Goal: Task Accomplishment & Management: Complete application form

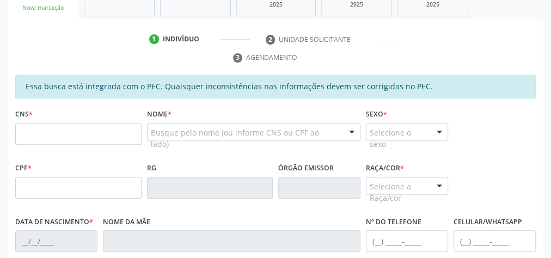
scroll to position [203, 0]
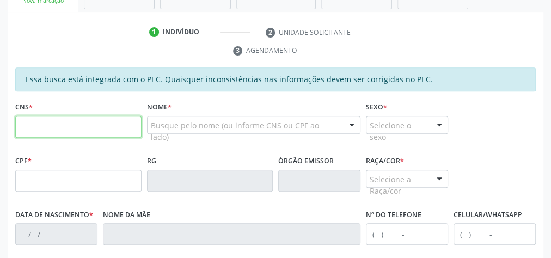
click at [99, 118] on input "text" at bounding box center [78, 127] width 126 height 22
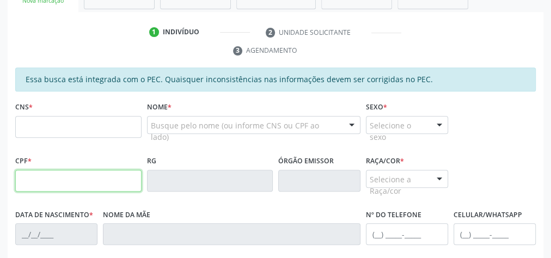
click at [35, 180] on input "text" at bounding box center [78, 181] width 126 height 22
type input "129.407.734-16"
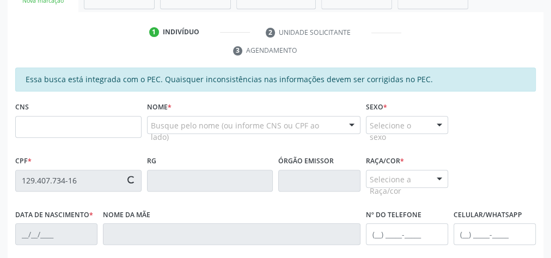
type input "704 6031 1310 6720"
type input "22/09/2002"
type input "Adriana Maria dos Santos"
type input "(82) 99411-5703"
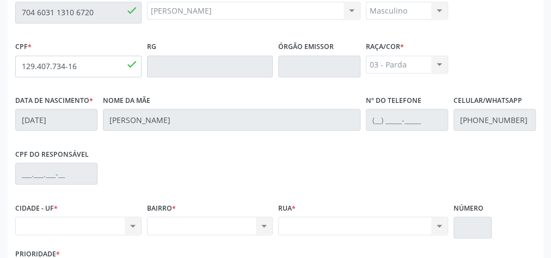
scroll to position [395, 0]
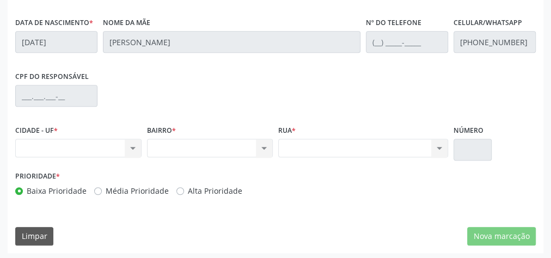
click at [135, 147] on div "Nenhum resultado encontrado para: " " Não há nenhuma opção para ser exibida." at bounding box center [78, 148] width 126 height 19
click at [133, 149] on div "Nenhum resultado encontrado para: " " Não há nenhuma opção para ser exibida." at bounding box center [78, 148] width 126 height 19
click at [131, 145] on div "Nenhum resultado encontrado para: " " Não há nenhuma opção para ser exibida." at bounding box center [78, 148] width 126 height 19
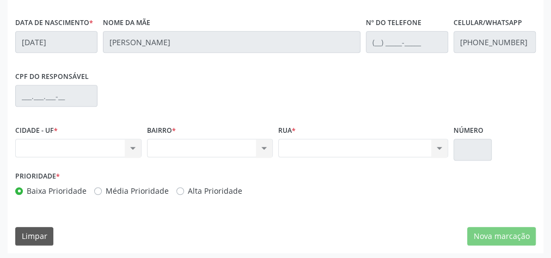
drag, startPoint x: 131, startPoint y: 145, endPoint x: 176, endPoint y: 150, distance: 44.9
click at [176, 150] on div "CIDADE - UF * Nenhum resultado encontrado para: " " Não há nenhuma opção para s…" at bounding box center [276, 145] width 526 height 46
click at [262, 142] on div "Nenhum resultado encontrado para: " " Não há nenhuma opção para ser exibida." at bounding box center [210, 148] width 126 height 19
click at [266, 143] on div "Nenhum resultado encontrado para: " " Não há nenhuma opção para ser exibida." at bounding box center [210, 148] width 126 height 19
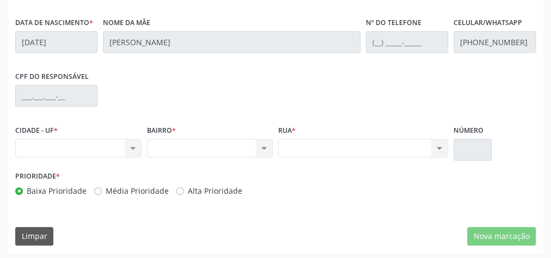
click at [121, 145] on div "Nenhum resultado encontrado para: " " Não há nenhuma opção para ser exibida." at bounding box center [78, 148] width 126 height 19
click at [121, 144] on div "Nenhum resultado encontrado para: " " Não há nenhuma opção para ser exibida." at bounding box center [78, 148] width 126 height 19
drag, startPoint x: 121, startPoint y: 144, endPoint x: 75, endPoint y: 147, distance: 47.0
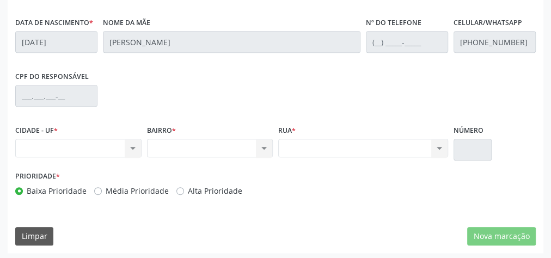
click at [80, 148] on div "Nenhum resultado encontrado para: " " Não há nenhuma opção para ser exibida." at bounding box center [78, 148] width 126 height 19
click at [74, 147] on div "Nenhum resultado encontrado para: " " Não há nenhuma opção para ser exibida." at bounding box center [78, 148] width 126 height 19
click at [198, 153] on div "Nenhum resultado encontrado para: " " Não há nenhuma opção para ser exibida." at bounding box center [210, 148] width 126 height 19
click at [198, 149] on div "Nenhum resultado encontrado para: " " Não há nenhuma opção para ser exibida." at bounding box center [210, 148] width 126 height 19
click at [198, 148] on div "Nenhum resultado encontrado para: " " Não há nenhuma opção para ser exibida." at bounding box center [210, 148] width 126 height 19
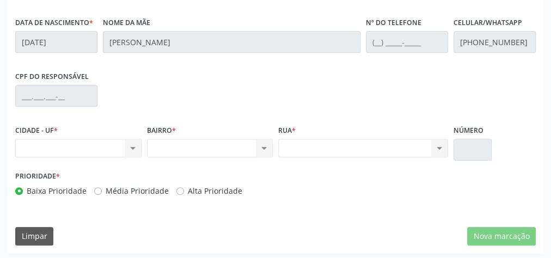
click at [198, 146] on div "Nenhum resultado encontrado para: " " Não há nenhuma opção para ser exibida." at bounding box center [210, 148] width 126 height 19
drag, startPoint x: 200, startPoint y: 147, endPoint x: 190, endPoint y: 141, distance: 12.2
click at [199, 147] on div "Nenhum resultado encontrado para: " " Não há nenhuma opção para ser exibida." at bounding box center [210, 148] width 126 height 19
click at [189, 140] on div "Nenhum resultado encontrado para: " " Não há nenhuma opção para ser exibida." at bounding box center [210, 148] width 126 height 19
drag, startPoint x: 187, startPoint y: 138, endPoint x: 206, endPoint y: 139, distance: 18.6
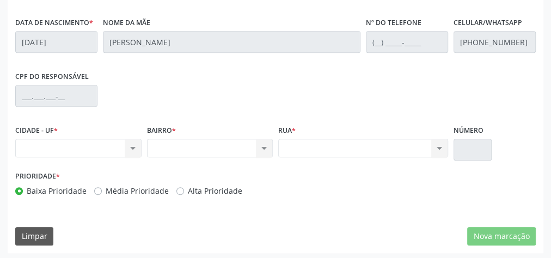
click at [188, 139] on div "Nenhum resultado encontrado para: " " Não há nenhuma opção para ser exibida." at bounding box center [210, 148] width 126 height 19
drag, startPoint x: 206, startPoint y: 139, endPoint x: 309, endPoint y: 138, distance: 103.5
click at [209, 139] on div "Nenhum resultado encontrado para: " " Não há nenhuma opção para ser exibida." at bounding box center [210, 148] width 126 height 19
drag, startPoint x: 338, startPoint y: 135, endPoint x: 346, endPoint y: 133, distance: 8.3
click at [341, 135] on div "Rua * Nenhum resultado encontrado para: " " Não há nenhuma opção para ser exibi…" at bounding box center [363, 139] width 170 height 35
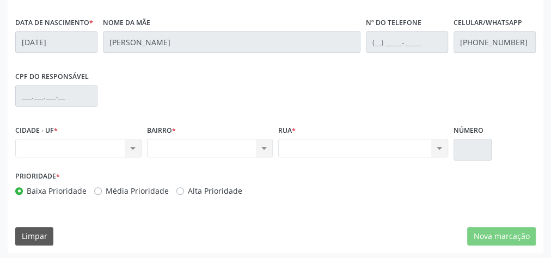
click at [345, 134] on div "Rua * Nenhum resultado encontrado para: " " Não há nenhuma opção para ser exibi…" at bounding box center [363, 139] width 170 height 35
drag, startPoint x: 346, startPoint y: 133, endPoint x: 355, endPoint y: 145, distance: 15.3
click at [355, 145] on div "Rua * Nenhum resultado encontrado para: " " Não há nenhuma opção para ser exibi…" at bounding box center [363, 139] width 170 height 35
click at [355, 145] on div "Nenhum resultado encontrado para: " " Não há nenhuma opção para ser exibida." at bounding box center [363, 148] width 170 height 19
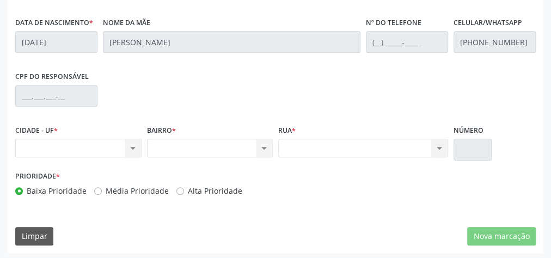
click at [355, 145] on div "Nenhum resultado encontrado para: " " Não há nenhuma opção para ser exibida." at bounding box center [363, 148] width 170 height 19
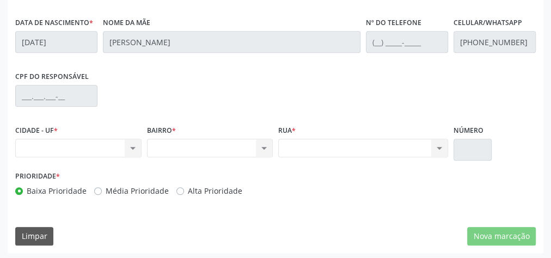
click at [347, 145] on div "Nenhum resultado encontrado para: " " Não há nenhuma opção para ser exibida." at bounding box center [363, 148] width 170 height 19
click at [367, 152] on div "Nenhum resultado encontrado para: " " Não há nenhuma opção para ser exibida." at bounding box center [363, 148] width 170 height 19
click at [374, 150] on div "Nenhum resultado encontrado para: " " Não há nenhuma opção para ser exibida." at bounding box center [363, 148] width 170 height 19
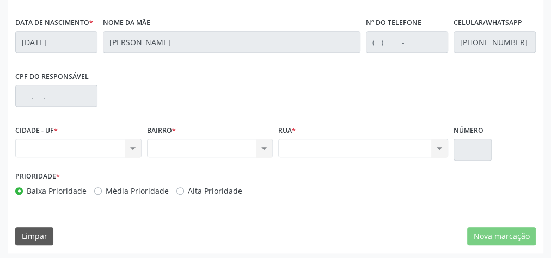
click at [375, 150] on div "Nenhum resultado encontrado para: " " Não há nenhuma opção para ser exibida." at bounding box center [363, 148] width 170 height 19
click at [130, 148] on div "Nenhum resultado encontrado para: " " Não há nenhuma opção para ser exibida." at bounding box center [78, 148] width 126 height 19
drag, startPoint x: 130, startPoint y: 148, endPoint x: 71, endPoint y: 149, distance: 59.4
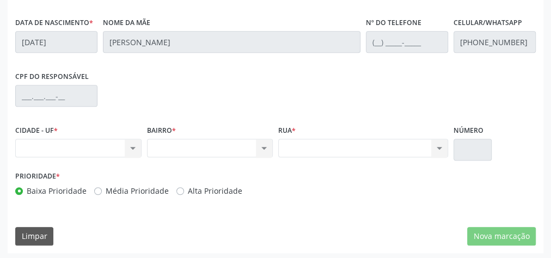
click at [130, 148] on div "Nenhum resultado encontrado para: " " Não há nenhuma opção para ser exibida." at bounding box center [78, 148] width 126 height 19
click at [72, 151] on div "Nenhum resultado encontrado para: " " Não há nenhuma opção para ser exibida." at bounding box center [78, 148] width 126 height 19
drag, startPoint x: 72, startPoint y: 151, endPoint x: 74, endPoint y: 142, distance: 9.4
click at [74, 151] on div "Nenhum resultado encontrado para: " " Não há nenhuma opção para ser exibida." at bounding box center [78, 148] width 126 height 19
click at [75, 139] on div "Nenhum resultado encontrado para: " " Não há nenhuma opção para ser exibida." at bounding box center [78, 148] width 126 height 19
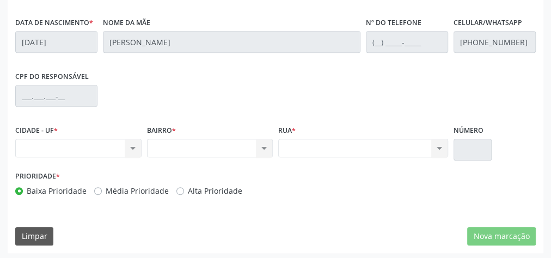
click at [75, 139] on div "Nenhum resultado encontrado para: " " Não há nenhuma opção para ser exibida." at bounding box center [78, 148] width 126 height 19
click at [202, 136] on div "BAIRRO * Nenhum resultado encontrado para: " " Não há nenhuma opção para ser ex…" at bounding box center [210, 139] width 126 height 35
drag, startPoint x: 202, startPoint y: 136, endPoint x: 175, endPoint y: 138, distance: 27.3
click at [198, 137] on div "BAIRRO * Nenhum resultado encontrado para: " " Não há nenhuma opção para ser ex…" at bounding box center [210, 139] width 126 height 35
click at [175, 139] on div "Nenhum resultado encontrado para: " " Não há nenhuma opção para ser exibida." at bounding box center [210, 148] width 126 height 19
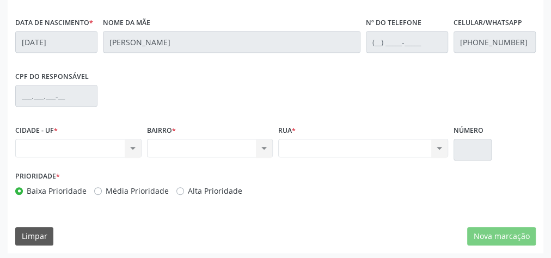
click at [294, 139] on div "Nenhum resultado encontrado para: " " Não há nenhuma opção para ser exibida." at bounding box center [363, 148] width 170 height 19
click at [302, 139] on div "Nenhum resultado encontrado para: " " Não há nenhuma opção para ser exibida." at bounding box center [363, 148] width 170 height 19
click at [301, 139] on div "Nenhum resultado encontrado para: " " Não há nenhuma opção para ser exibida." at bounding box center [363, 148] width 170 height 19
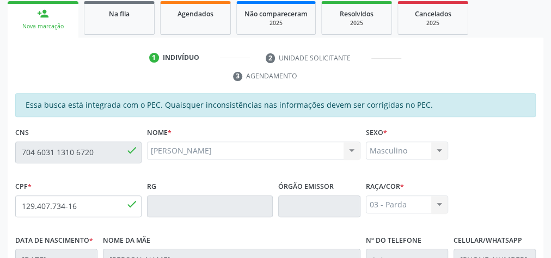
scroll to position [0, 0]
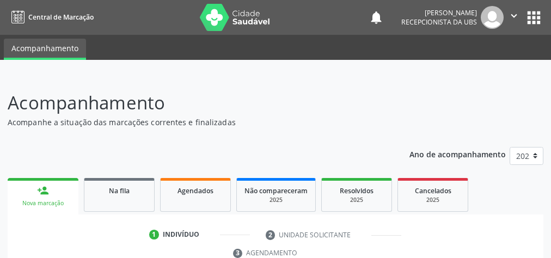
scroll to position [285, 0]
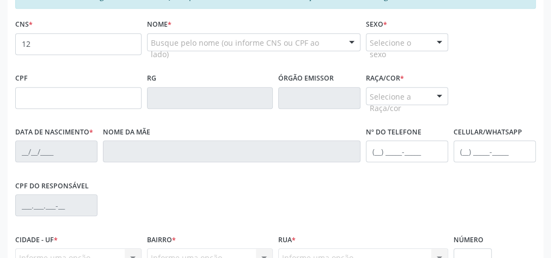
type input "1"
click at [90, 95] on input "text" at bounding box center [78, 98] width 126 height 22
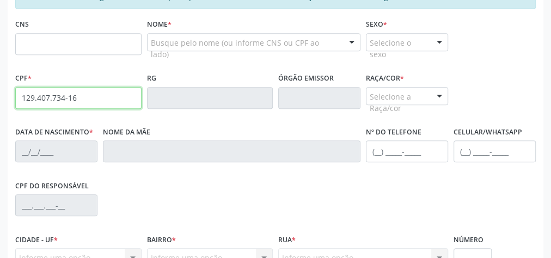
type input "129.407.734-16"
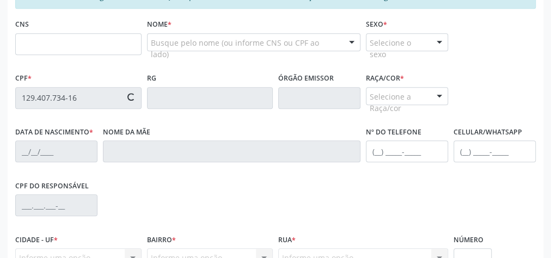
type input "704 6031 1310 6720"
type input "22/09/2002"
type input "Adriana Maria dos Santos"
type input "(82) 99411-5703"
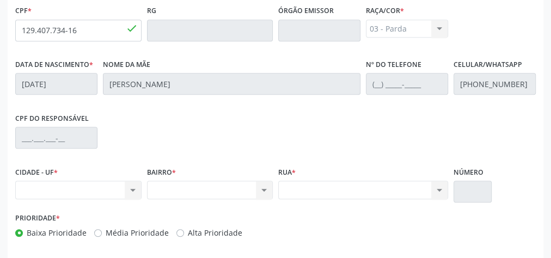
scroll to position [395, 0]
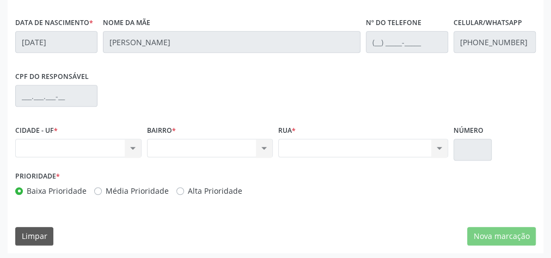
click at [133, 149] on div "Nenhum resultado encontrado para: " " Não há nenhuma opção para ser exibida." at bounding box center [78, 148] width 126 height 19
click at [131, 144] on div "Nenhum resultado encontrado para: " " Não há nenhuma opção para ser exibida." at bounding box center [78, 148] width 126 height 19
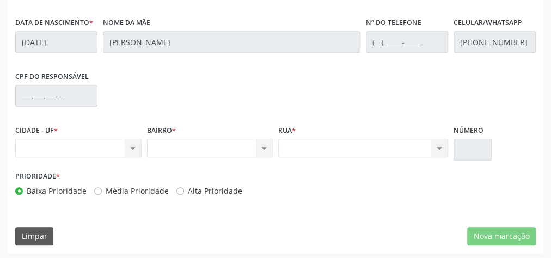
drag, startPoint x: 131, startPoint y: 144, endPoint x: 175, endPoint y: 142, distance: 43.7
click at [136, 151] on div "Nenhum resultado encontrado para: " " Não há nenhuma opção para ser exibida." at bounding box center [78, 148] width 126 height 19
click at [265, 143] on div "Nenhum resultado encontrado para: " " Não há nenhuma opção para ser exibida." at bounding box center [210, 148] width 126 height 19
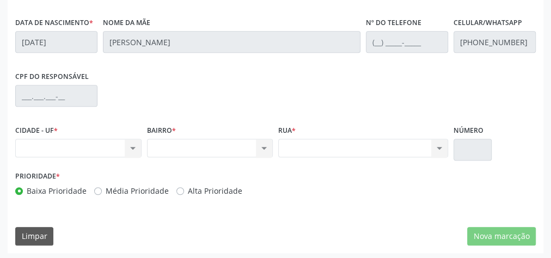
drag, startPoint x: 265, startPoint y: 143, endPoint x: 333, endPoint y: 160, distance: 70.7
click at [308, 161] on div "CIDADE - UF * Nenhum resultado encontrado para: " " Não há nenhuma opção para s…" at bounding box center [276, 145] width 526 height 46
click at [436, 143] on div "Nenhum resultado encontrado para: " " Não há nenhuma opção para ser exibida." at bounding box center [363, 148] width 170 height 19
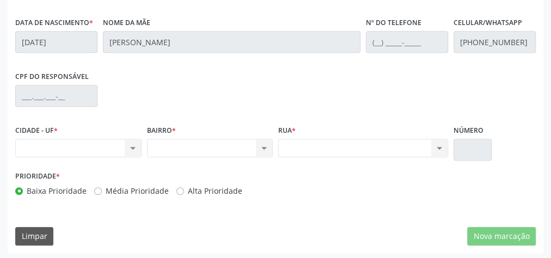
click at [436, 143] on div "Nenhum resultado encontrado para: " " Não há nenhuma opção para ser exibida." at bounding box center [363, 148] width 170 height 19
click at [80, 144] on div "Nenhum resultado encontrado para: " " Não há nenhuma opção para ser exibida." at bounding box center [78, 148] width 126 height 19
drag, startPoint x: 80, startPoint y: 144, endPoint x: 89, endPoint y: 169, distance: 26.5
click at [89, 169] on div "Essa busca está integrada com o PEC. Quaisquer inconsistências nas informações …" at bounding box center [275, 39] width 521 height 329
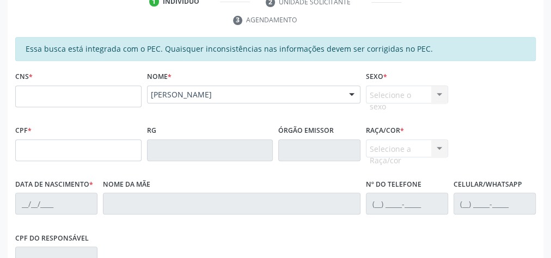
scroll to position [177, 0]
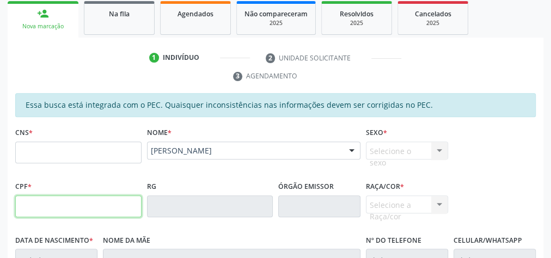
click at [58, 206] on input "text" at bounding box center [78, 207] width 126 height 22
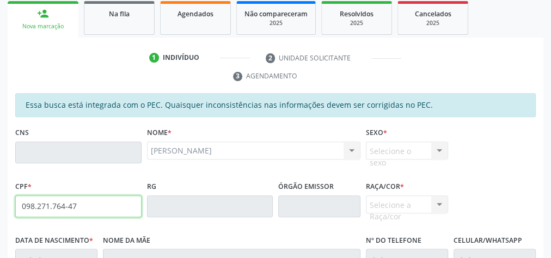
type input "098.271.764-47"
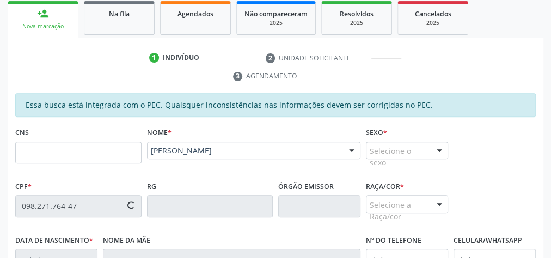
type input "26/09/1989"
type input "Luzinete dos Santos Dias"
type input "(82) 99962-8592"
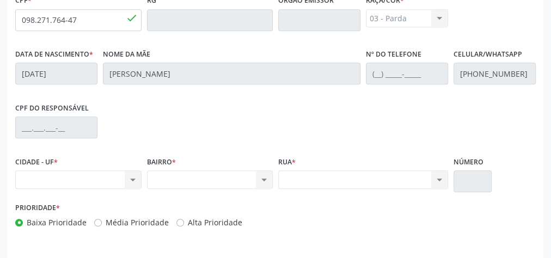
scroll to position [395, 0]
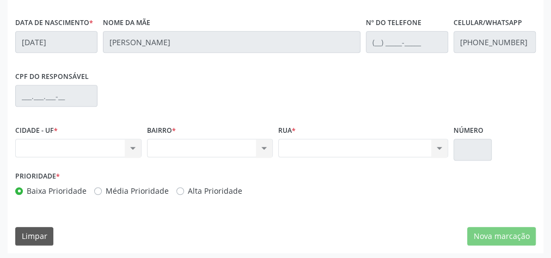
drag, startPoint x: 135, startPoint y: 149, endPoint x: 130, endPoint y: 148, distance: 5.7
click at [131, 148] on div "Nenhum resultado encontrado para: " " Não há nenhuma opção para ser exibida." at bounding box center [78, 148] width 126 height 19
click at [130, 148] on div "Nenhum resultado encontrado para: " " Não há nenhuma opção para ser exibida." at bounding box center [78, 148] width 126 height 19
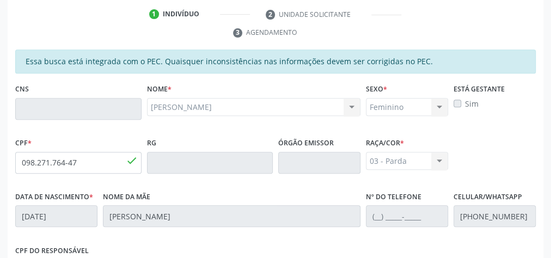
scroll to position [0, 0]
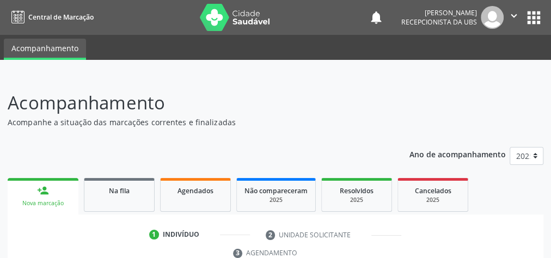
click at [15, 20] on icon at bounding box center [17, 18] width 13 height 14
click at [47, 20] on span "Central de Marcação" at bounding box center [60, 17] width 65 height 9
click at [537, 16] on button "apps" at bounding box center [534, 17] width 19 height 19
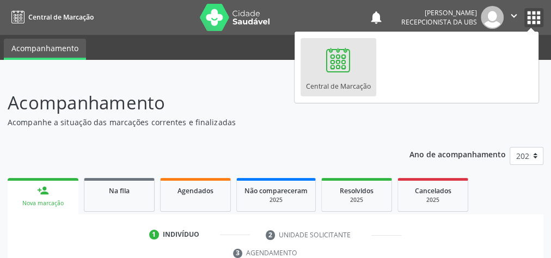
click at [511, 18] on icon "" at bounding box center [514, 16] width 12 height 12
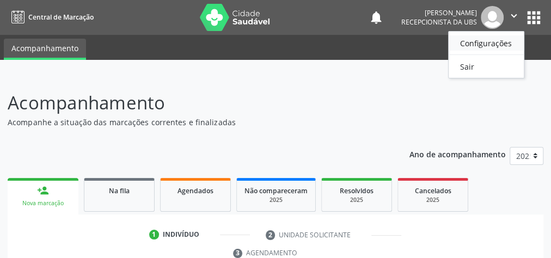
click at [502, 42] on link "Configurações" at bounding box center [486, 42] width 75 height 15
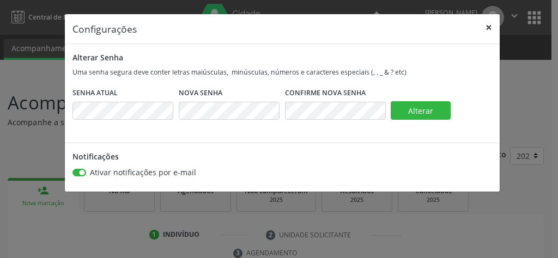
click at [491, 23] on button "×" at bounding box center [489, 27] width 22 height 27
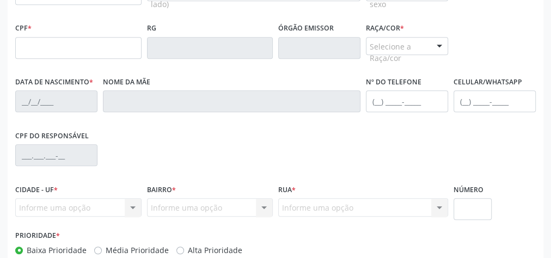
scroll to position [264, 0]
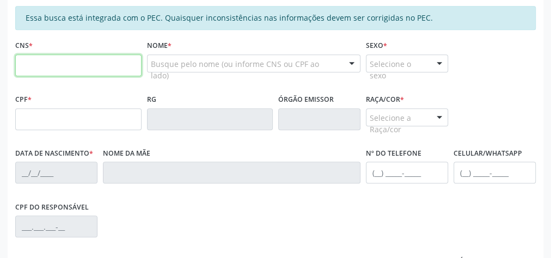
click at [37, 66] on input "text" at bounding box center [78, 65] width 126 height 22
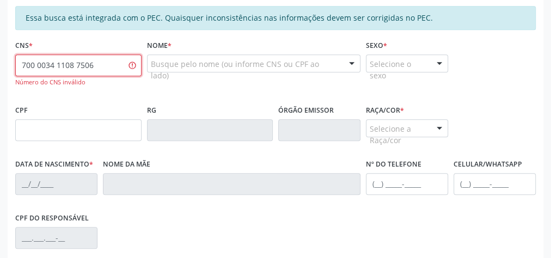
type input "700 0034 1108 7506"
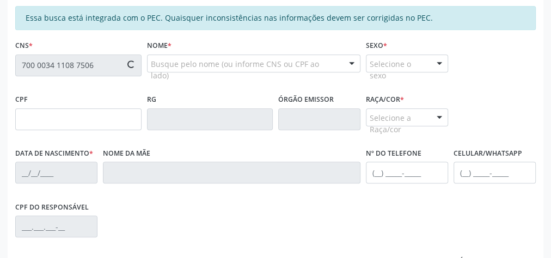
type input "240.672.884-68"
type input "20/11/1954"
type input "Margarida Moura da Silva"
type input "(82) 99398-7255"
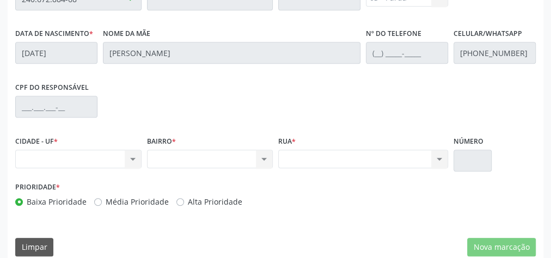
scroll to position [395, 0]
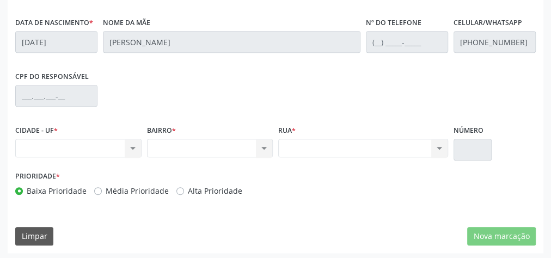
click at [133, 144] on div "Nenhum resultado encontrado para: " " Não há nenhuma opção para ser exibida." at bounding box center [78, 148] width 126 height 19
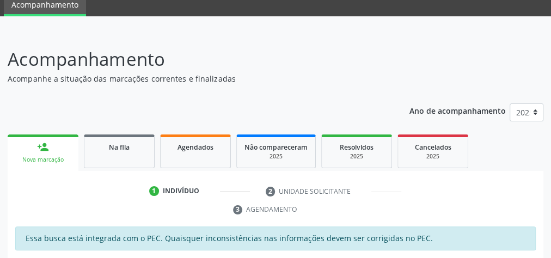
scroll to position [0, 0]
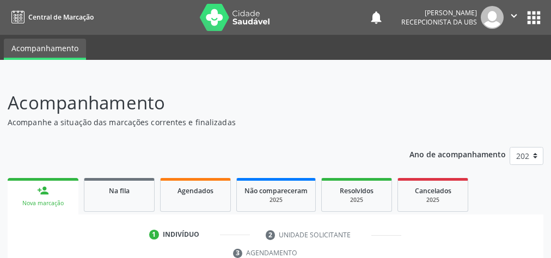
scroll to position [198, 0]
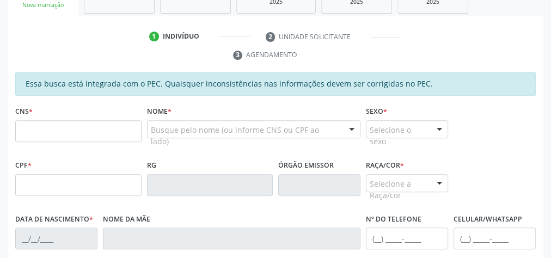
click at [61, 131] on input "text" at bounding box center [78, 131] width 126 height 22
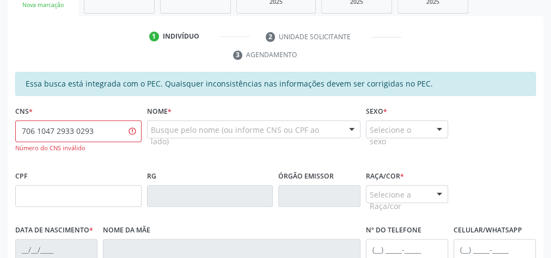
click at [33, 129] on input "706 1047 2933 0293" at bounding box center [78, 131] width 126 height 22
click at [33, 129] on input "701 0472 9330 293" at bounding box center [78, 131] width 126 height 22
click at [31, 130] on input "701 0472 9330 293" at bounding box center [78, 131] width 126 height 22
type input "702 1047 2933 0293"
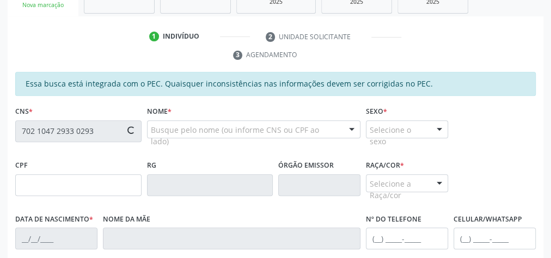
type input "150.421.444-71"
type input "21/12/2012"
type input "Suelen Conceicao dos Santos"
type input "(82) 99397-4811"
type input "06"
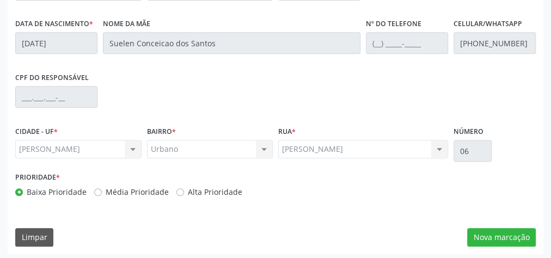
scroll to position [395, 0]
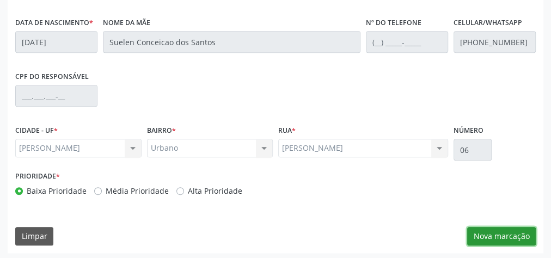
click at [503, 237] on button "Nova marcação" at bounding box center [501, 236] width 69 height 19
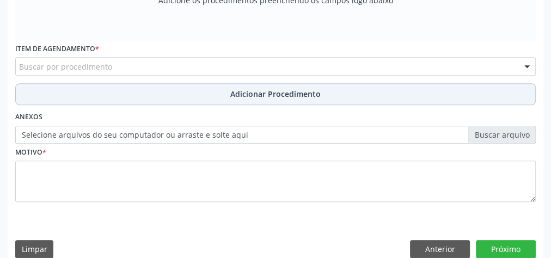
scroll to position [412, 0]
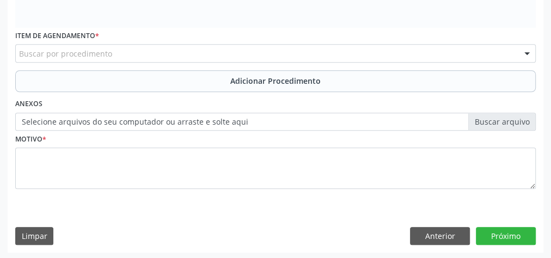
click at [302, 127] on label "Selecione arquivos do seu computador ou arraste e solte aqui" at bounding box center [275, 122] width 521 height 19
click at [302, 127] on input "Selecione arquivos do seu computador ou arraste e solte aqui" at bounding box center [275, 122] width 521 height 19
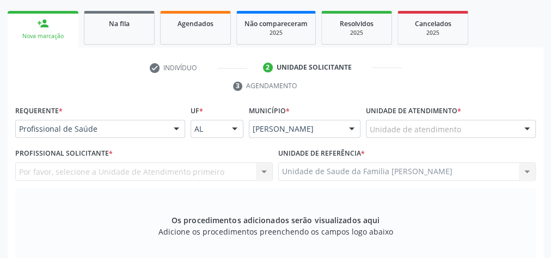
scroll to position [174, 0]
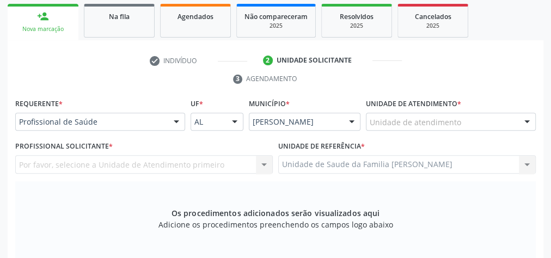
click at [235, 54] on li "check Indivíduo" at bounding box center [199, 61] width 114 height 19
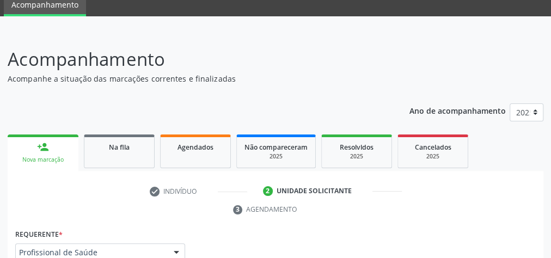
scroll to position [0, 0]
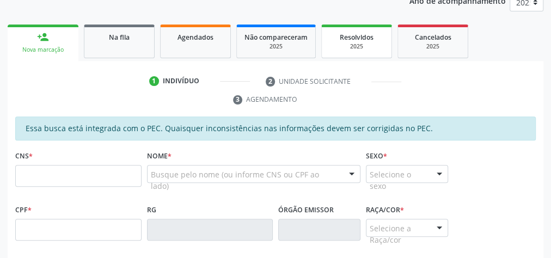
scroll to position [133, 0]
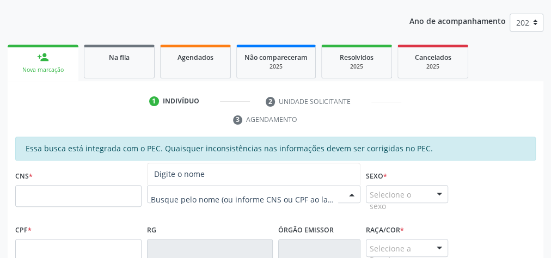
drag, startPoint x: 339, startPoint y: 197, endPoint x: 263, endPoint y: 27, distance: 185.8
click at [263, 28] on div "Ano de acompanhamento 2025 person_add Nova marcação Na fila Agendados Não compa…" at bounding box center [276, 260] width 536 height 509
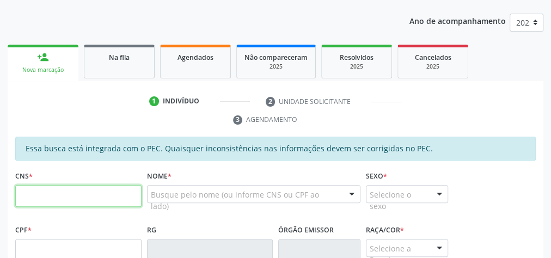
click at [95, 188] on input "text" at bounding box center [78, 196] width 126 height 22
type input "702 1047 2933 0293"
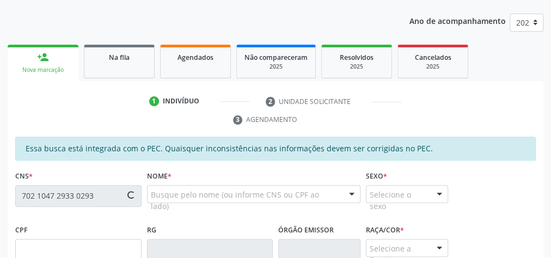
type input "150.421.444-71"
type input "[DATE]"
type input "Suelen Conceicao dos Santos"
type input "[PHONE_NUMBER]"
type input "06"
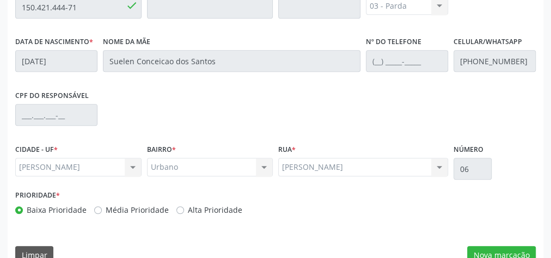
scroll to position [395, 0]
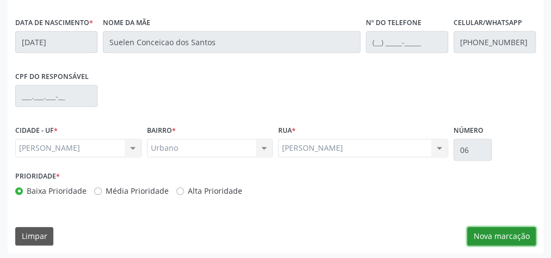
click at [507, 236] on button "Nova marcação" at bounding box center [501, 236] width 69 height 19
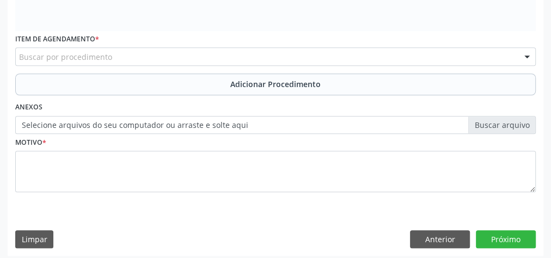
scroll to position [412, 0]
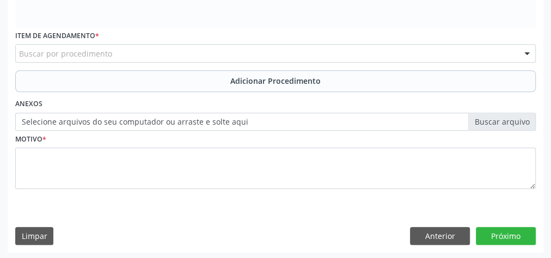
click at [210, 120] on label "Selecione arquivos do seu computador ou arraste e solte aqui" at bounding box center [275, 122] width 521 height 19
click at [210, 120] on input "Selecione arquivos do seu computador ou arraste e solte aqui" at bounding box center [275, 122] width 521 height 19
click at [135, 117] on label "Selecione arquivos do seu computador ou arraste e solte aqui" at bounding box center [275, 122] width 521 height 19
click at [135, 117] on input "Selecione arquivos do seu computador ou arraste e solte aqui" at bounding box center [275, 122] width 521 height 19
click at [503, 121] on label "Selecione arquivos do seu computador ou arraste e solte aqui" at bounding box center [275, 122] width 521 height 19
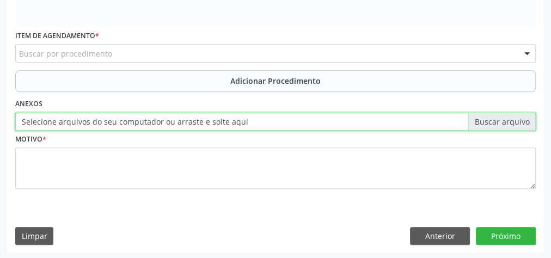
click at [503, 121] on input "Selecione arquivos do seu computador ou arraste e solte aqui" at bounding box center [275, 122] width 521 height 19
type input "C:\fakepath\IMG_20250708_0005.jpg"
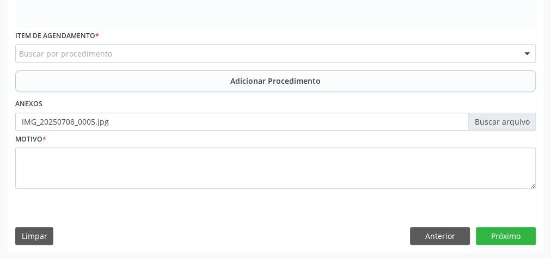
click at [523, 123] on label "IMG_20250708_0005.jpg" at bounding box center [275, 122] width 521 height 19
click at [523, 123] on input "IMG_20250708_0005.jpg" at bounding box center [275, 122] width 521 height 19
click at [511, 121] on label "IMG_20250708_0005.jpg" at bounding box center [275, 122] width 521 height 19
click at [511, 121] on input "IMG_20250708_0005.jpg" at bounding box center [275, 122] width 521 height 19
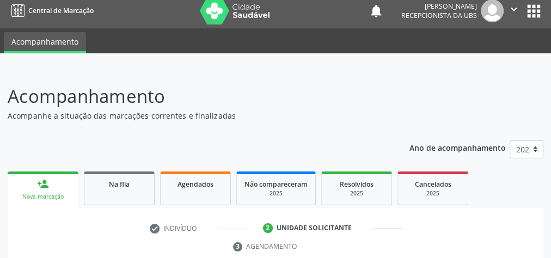
scroll to position [0, 0]
